Goal: Task Accomplishment & Management: Use online tool/utility

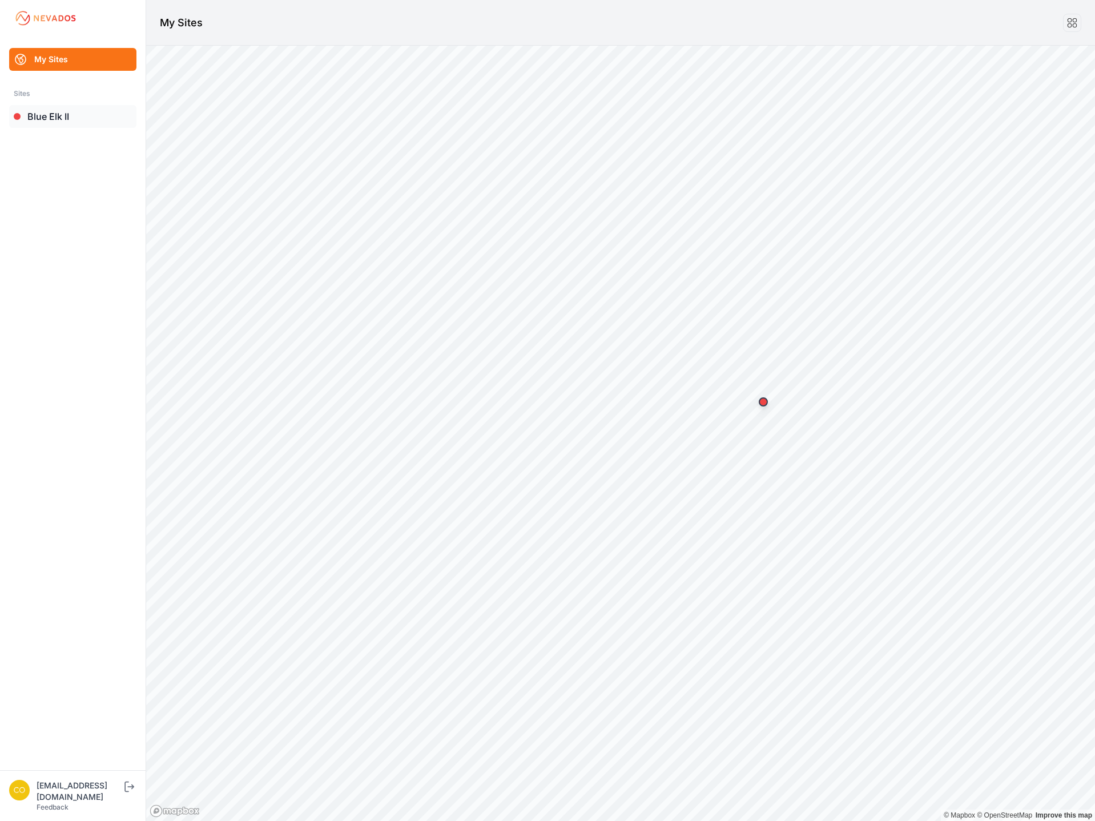
click at [42, 111] on link "Blue Elk II" at bounding box center [72, 116] width 127 height 23
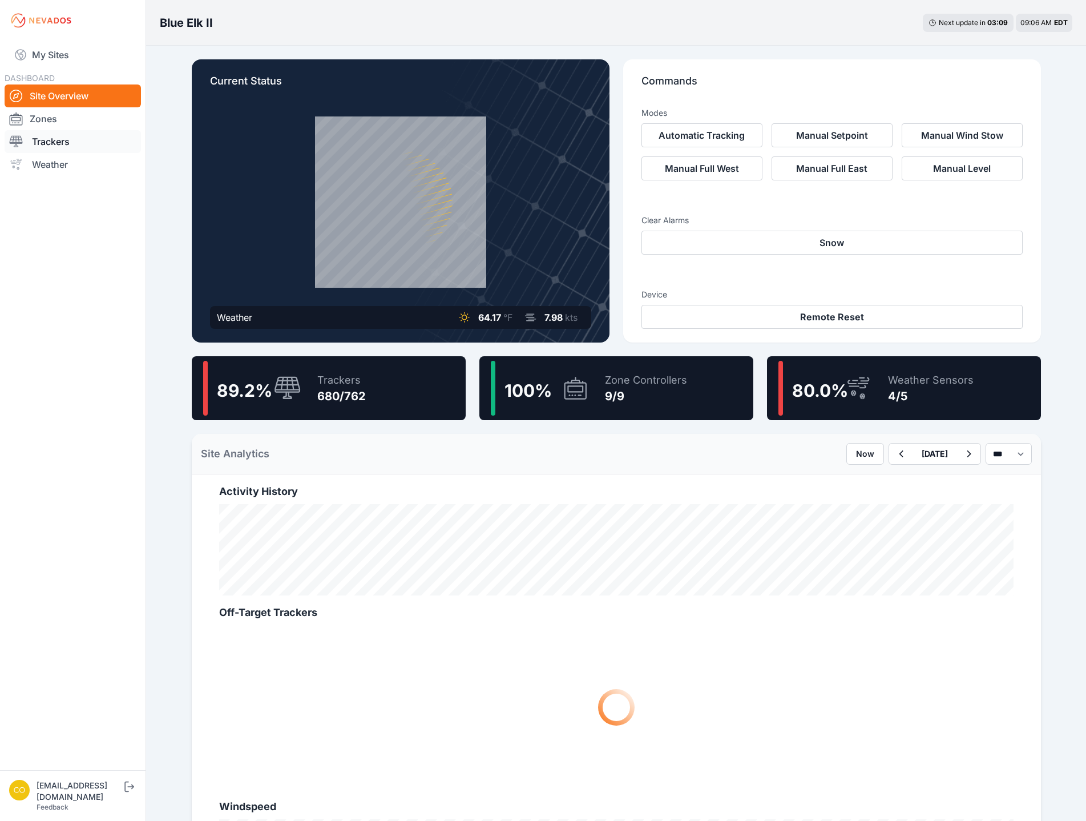
click at [78, 144] on link "Trackers" at bounding box center [73, 141] width 136 height 23
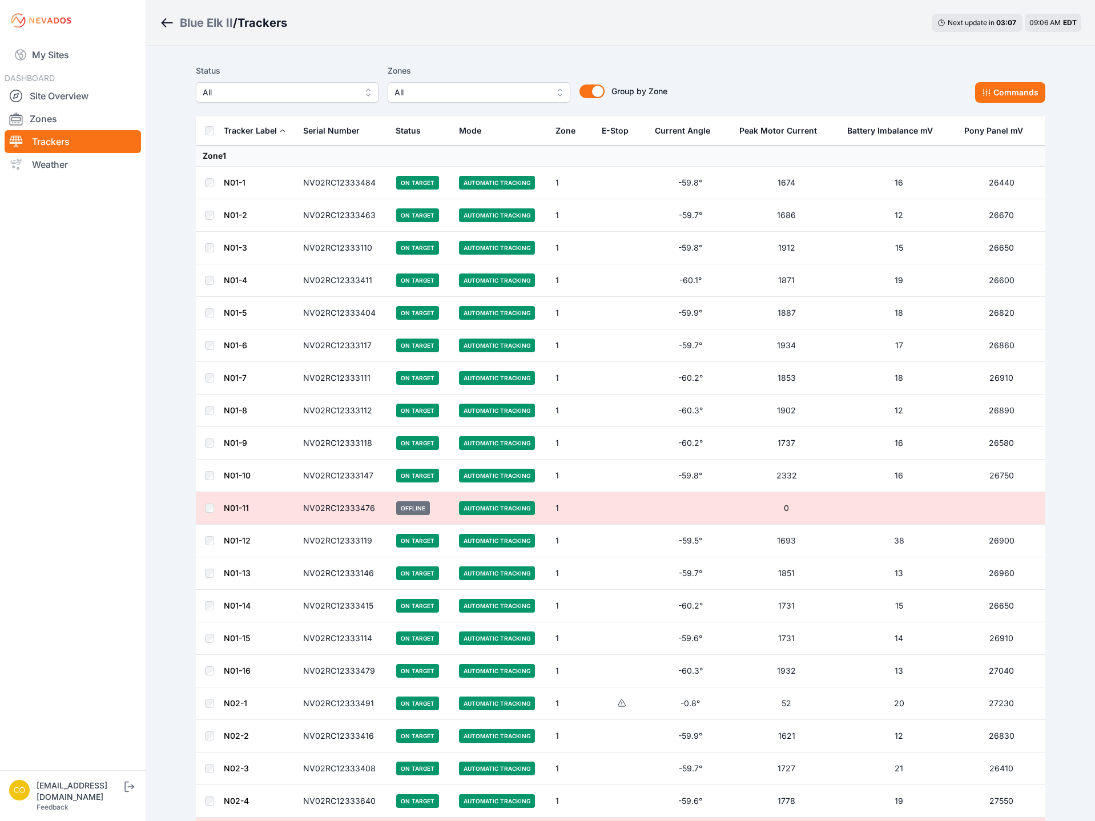
click at [439, 95] on span "All" at bounding box center [470, 93] width 153 height 14
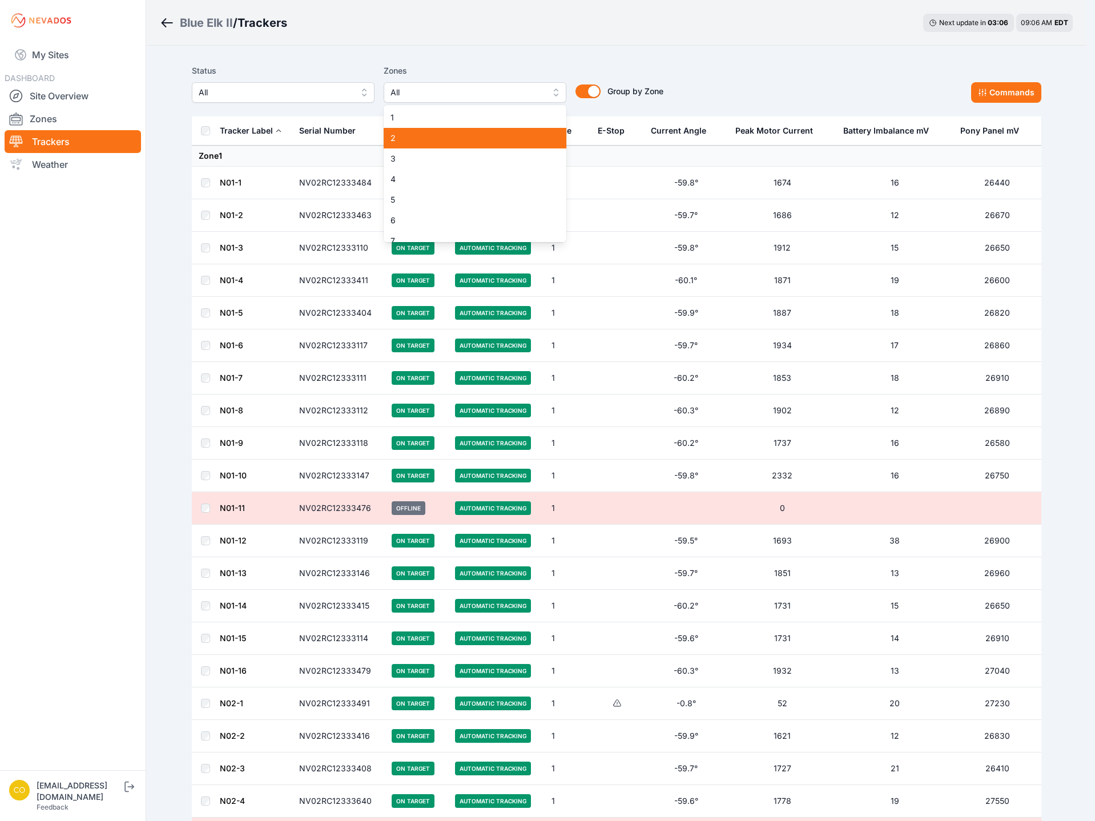
click at [426, 143] on span "2" at bounding box center [467, 137] width 155 height 11
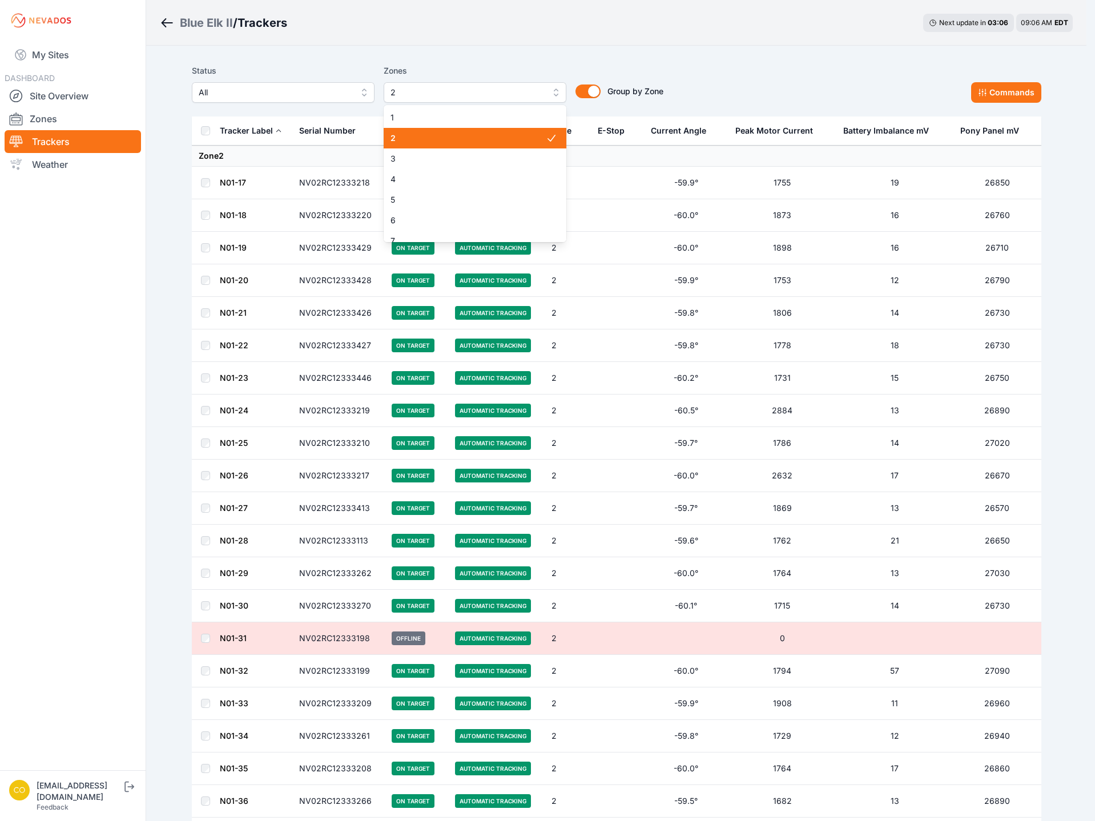
click at [428, 139] on span "2" at bounding box center [467, 137] width 155 height 11
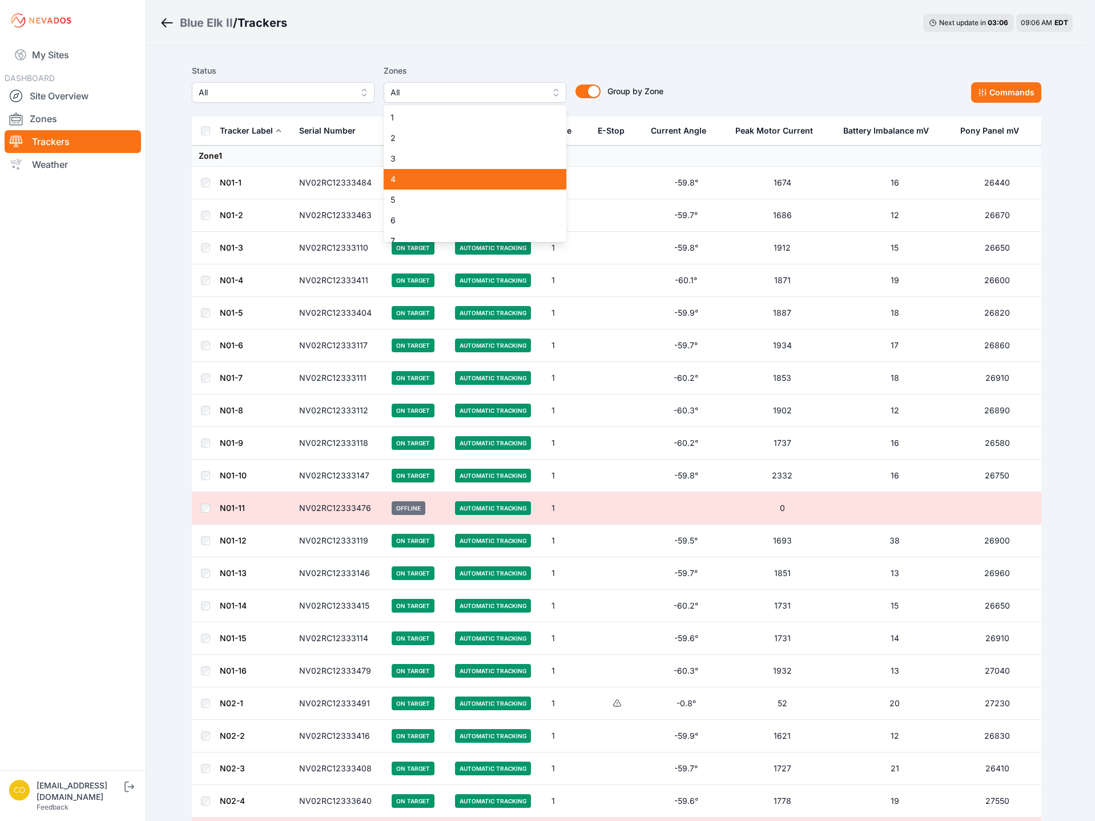
click at [399, 179] on span "4" at bounding box center [467, 178] width 155 height 11
click at [407, 237] on span "7" at bounding box center [467, 240] width 155 height 11
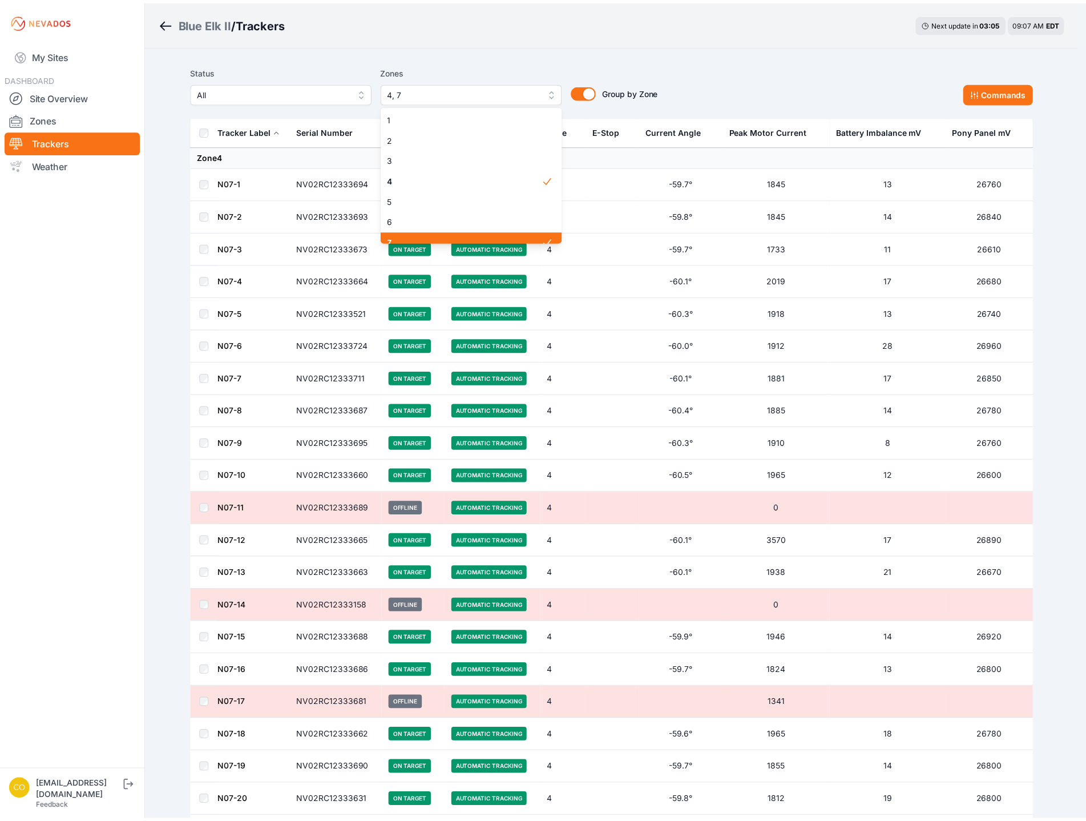
scroll to position [9, 0]
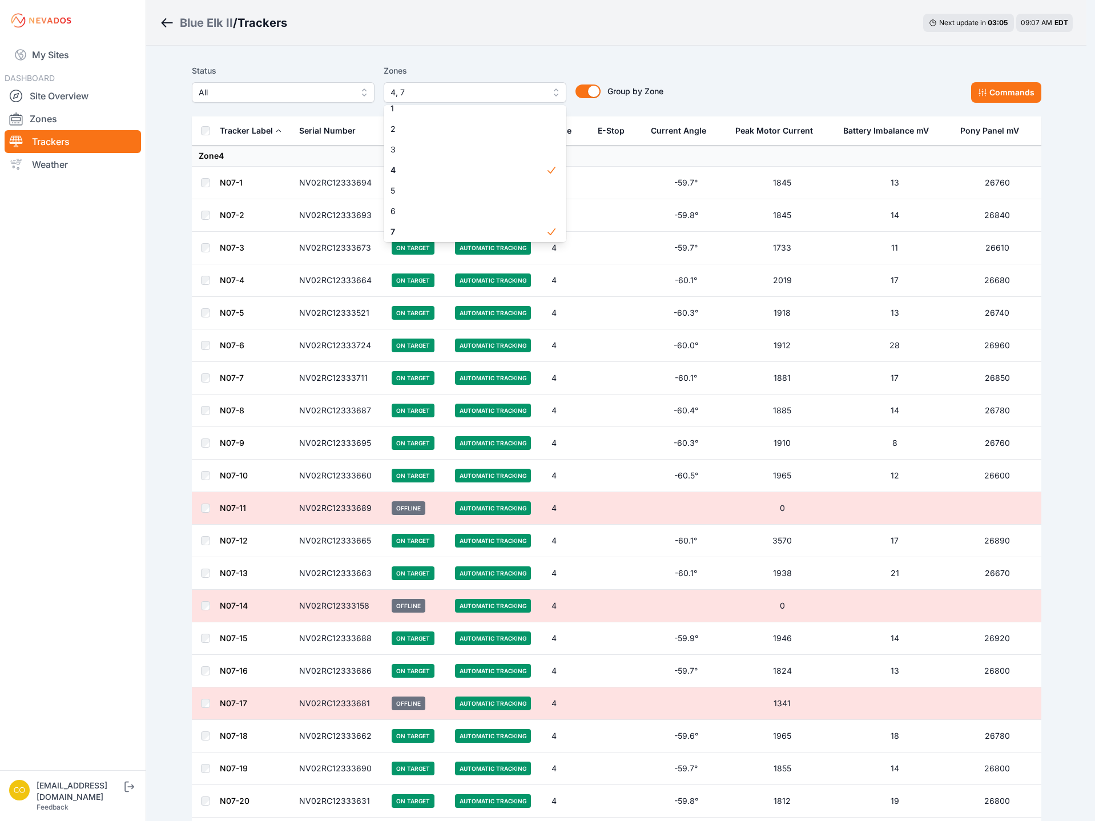
click at [992, 92] on div "Status All Zones 4, 7 1 2 3 4 5 6 7 8 9 Group by Zone Group by Zone Commands" at bounding box center [616, 83] width 849 height 39
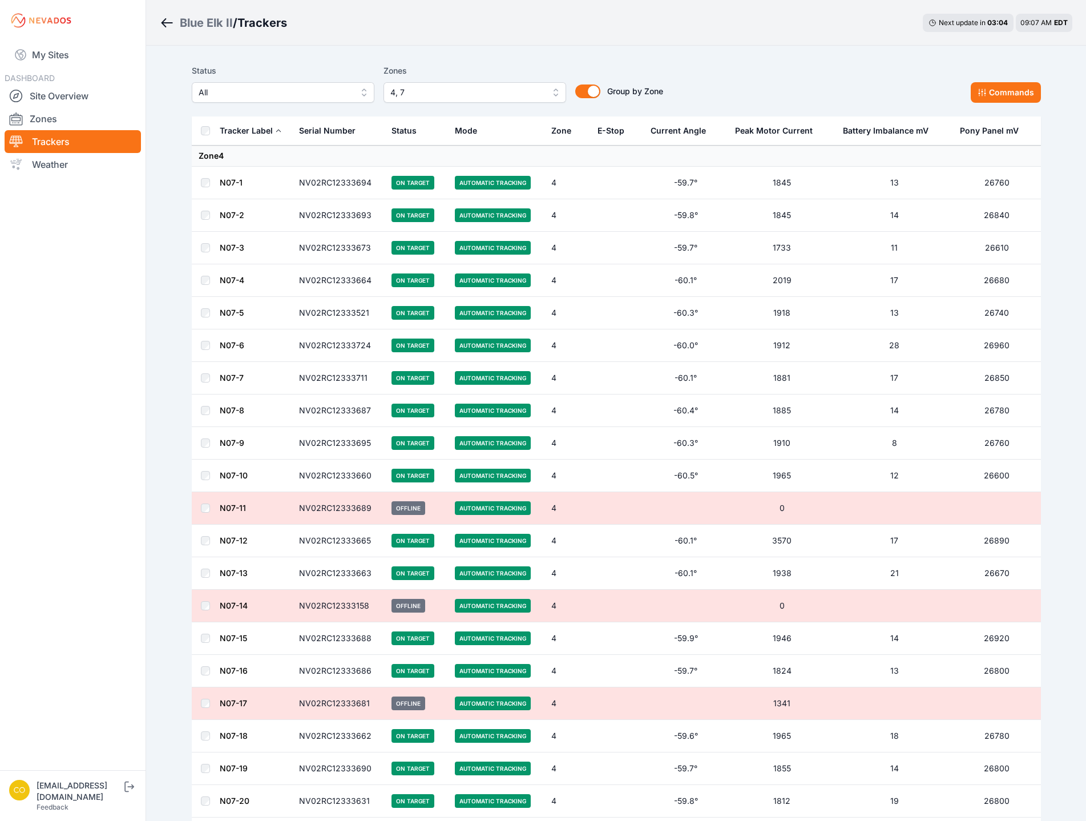
click at [764, 77] on div "Status All Zones 4, 7 Group by Zone Group by Zone Commands" at bounding box center [616, 83] width 849 height 39
click at [1014, 90] on button "Commands" at bounding box center [1006, 92] width 70 height 21
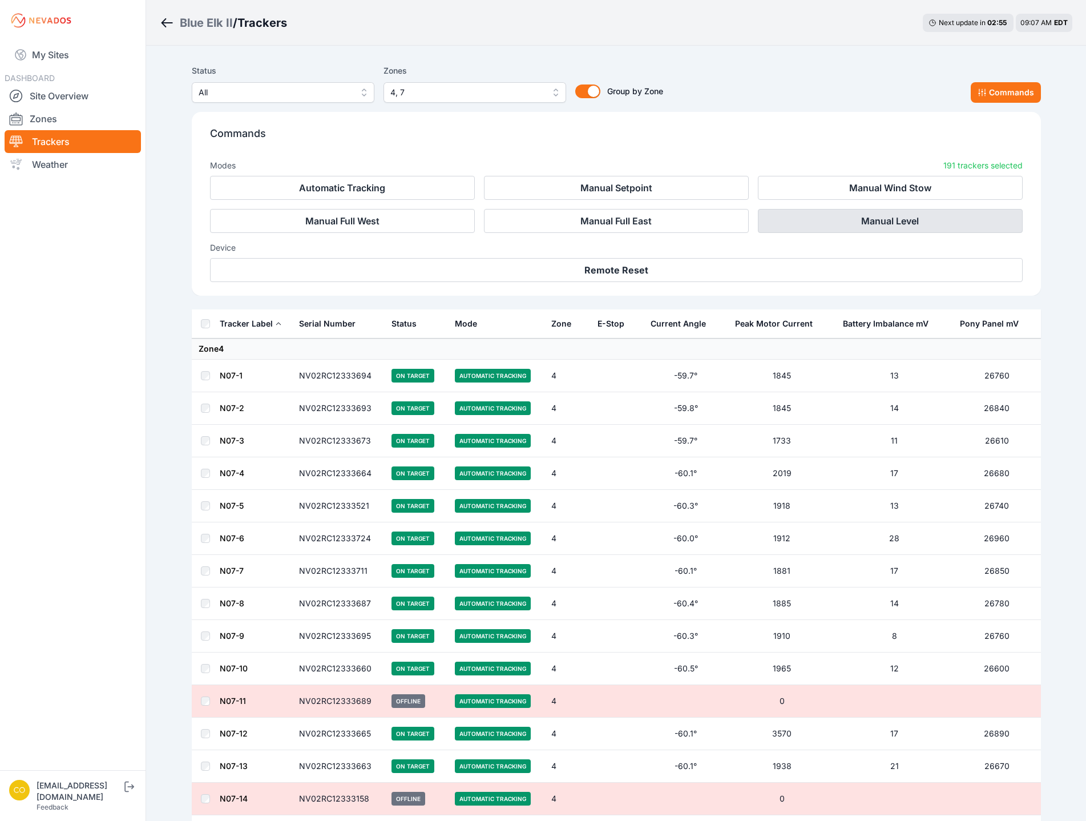
click at [906, 221] on button "Manual Level" at bounding box center [890, 221] width 265 height 24
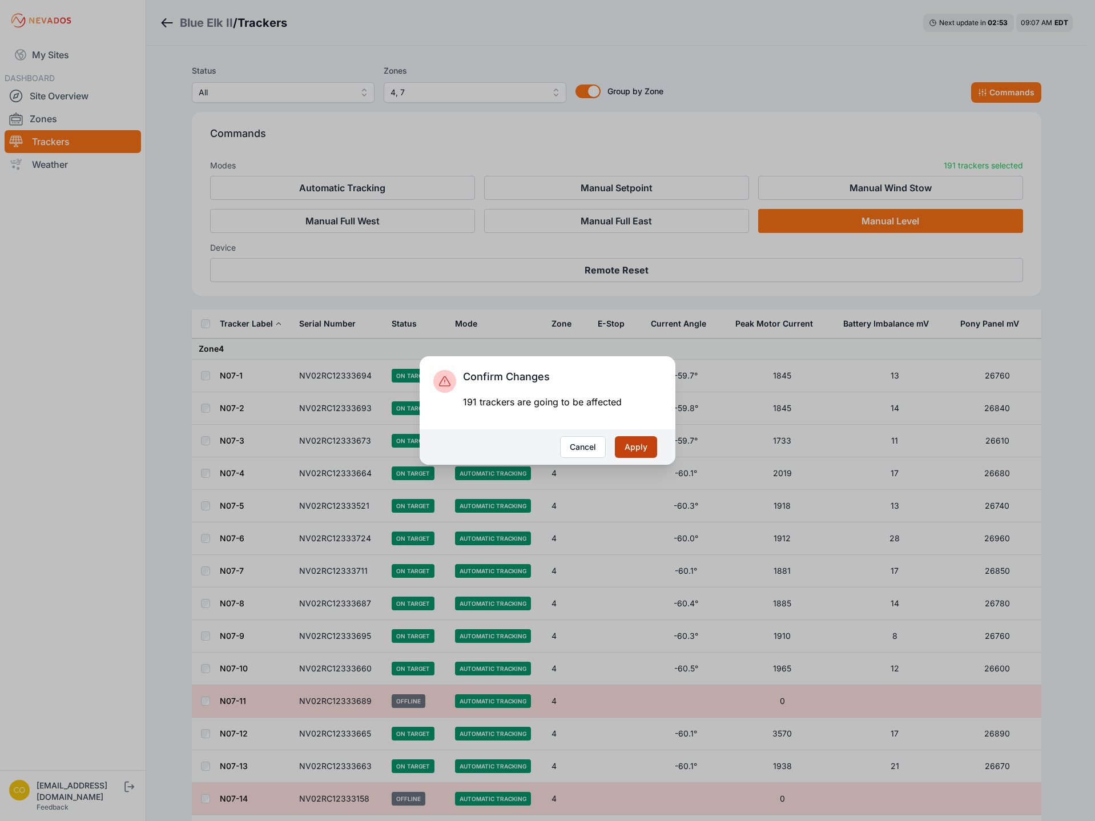
click at [643, 446] on button "Apply" at bounding box center [636, 447] width 42 height 22
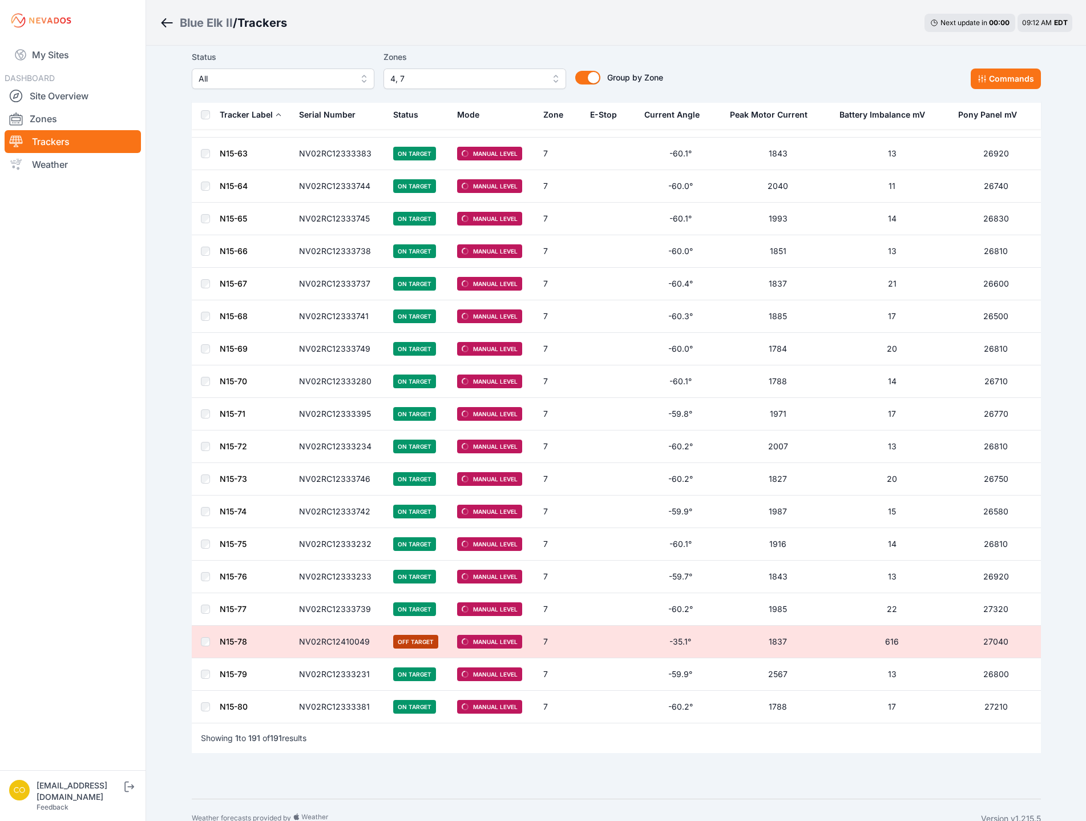
scroll to position [5695, 0]
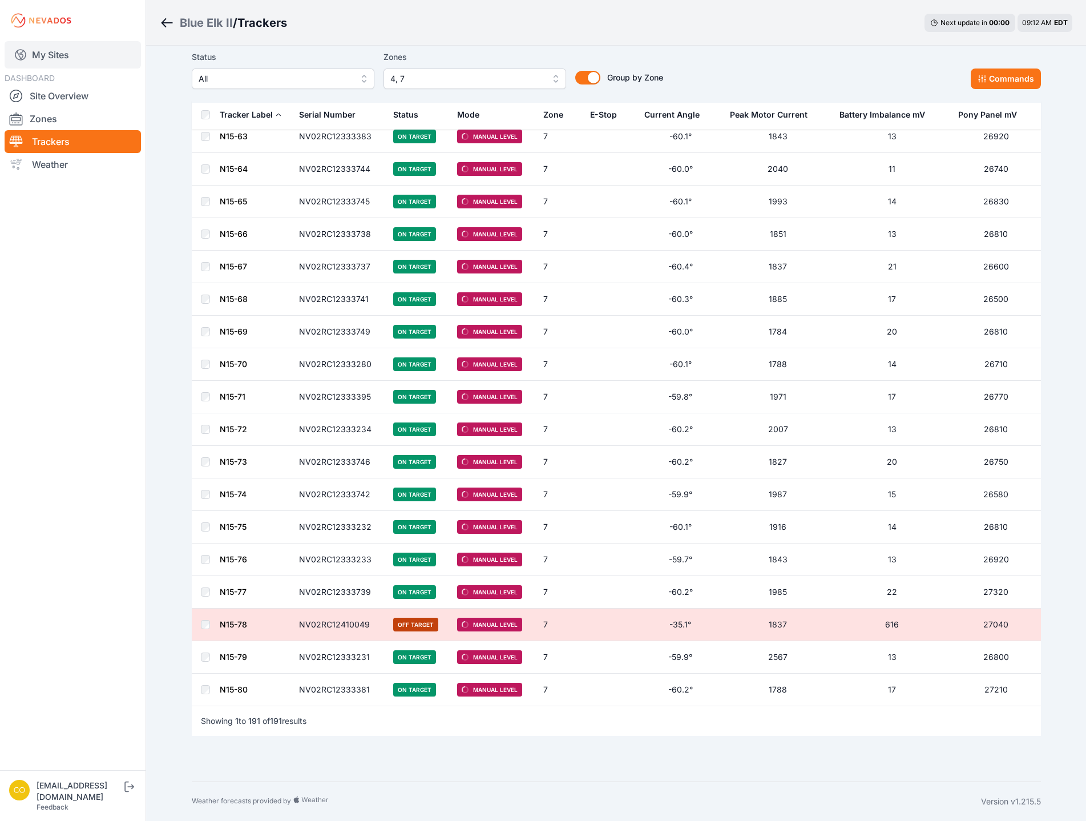
click at [87, 54] on link "My Sites" at bounding box center [73, 54] width 136 height 27
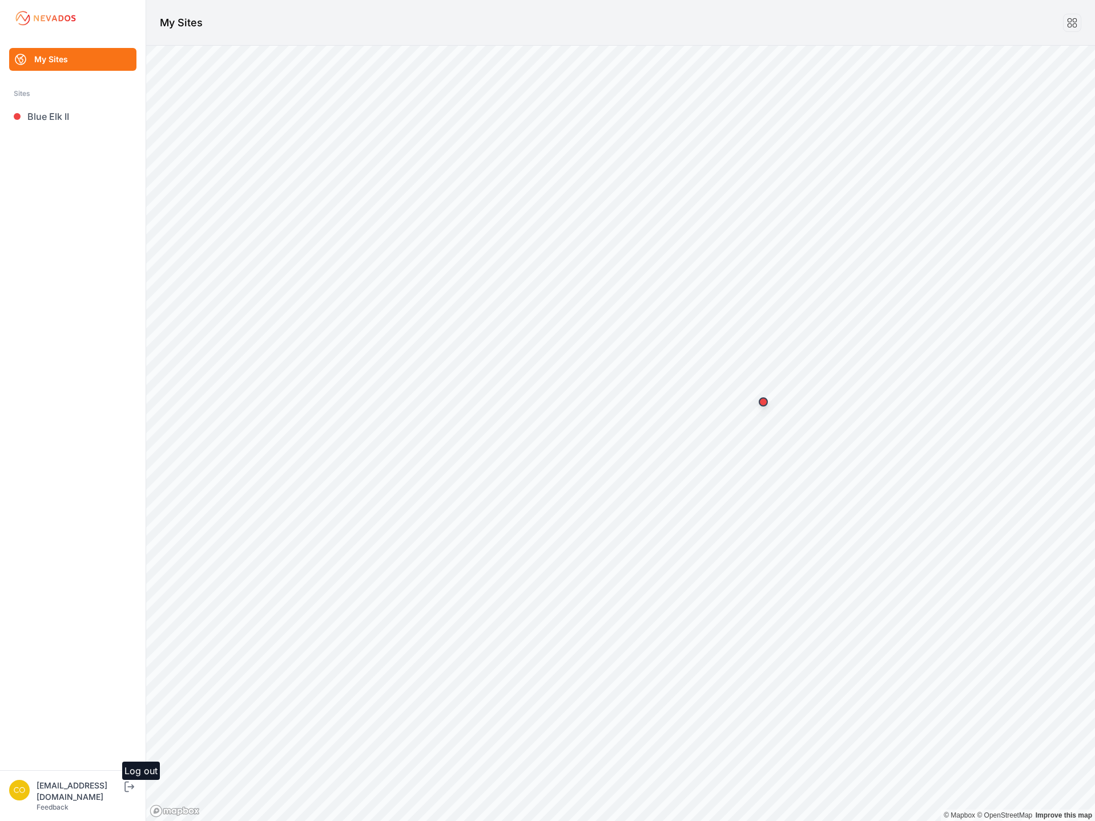
click at [136, 793] on icon "submit" at bounding box center [129, 787] width 14 height 14
